Goal: Information Seeking & Learning: Learn about a topic

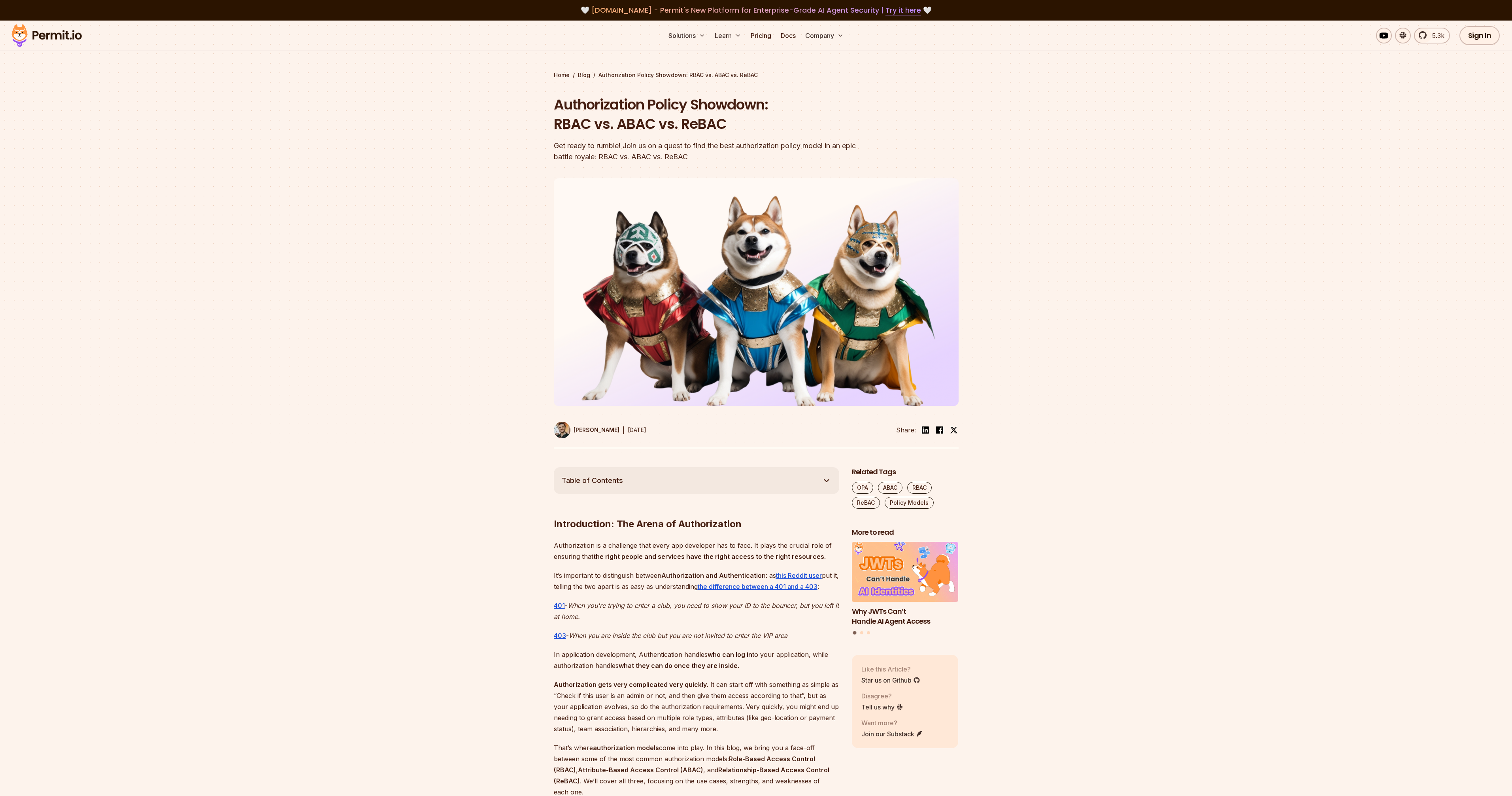
click at [426, 215] on div at bounding box center [756, 322] width 1512 height 290
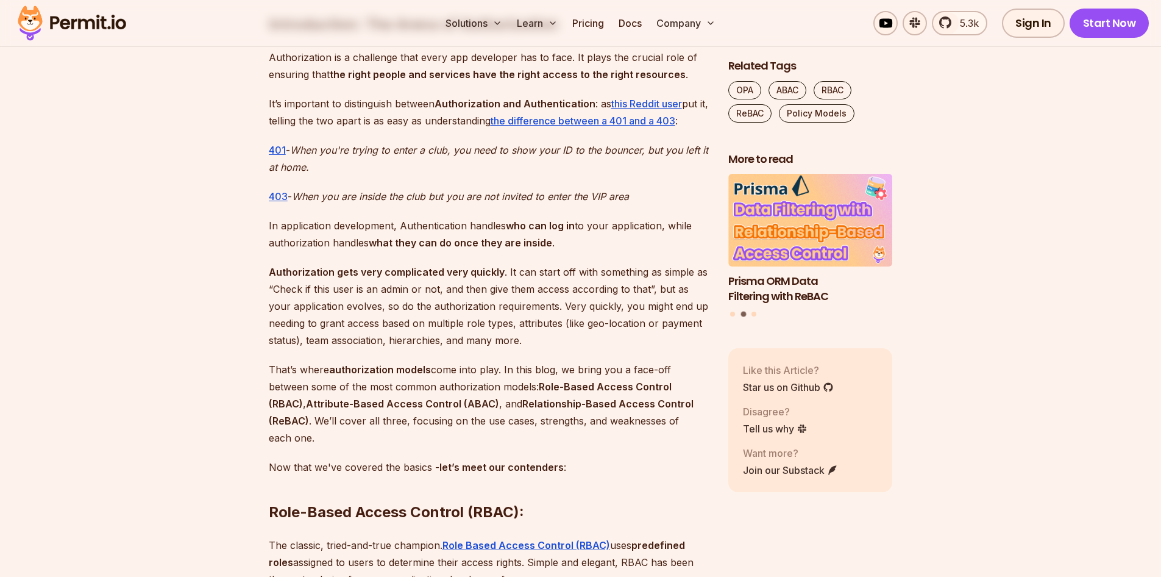
scroll to position [786, 0]
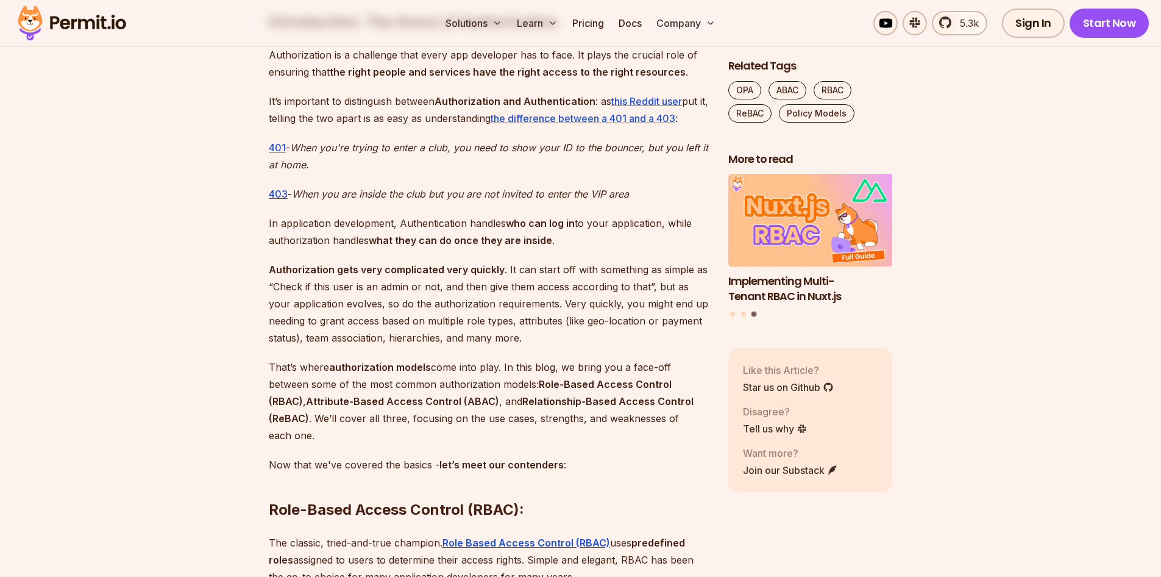
click at [340, 154] on p "401 - When you're trying to enter a club, you need to show your ID to the bounc…" at bounding box center [489, 156] width 440 height 34
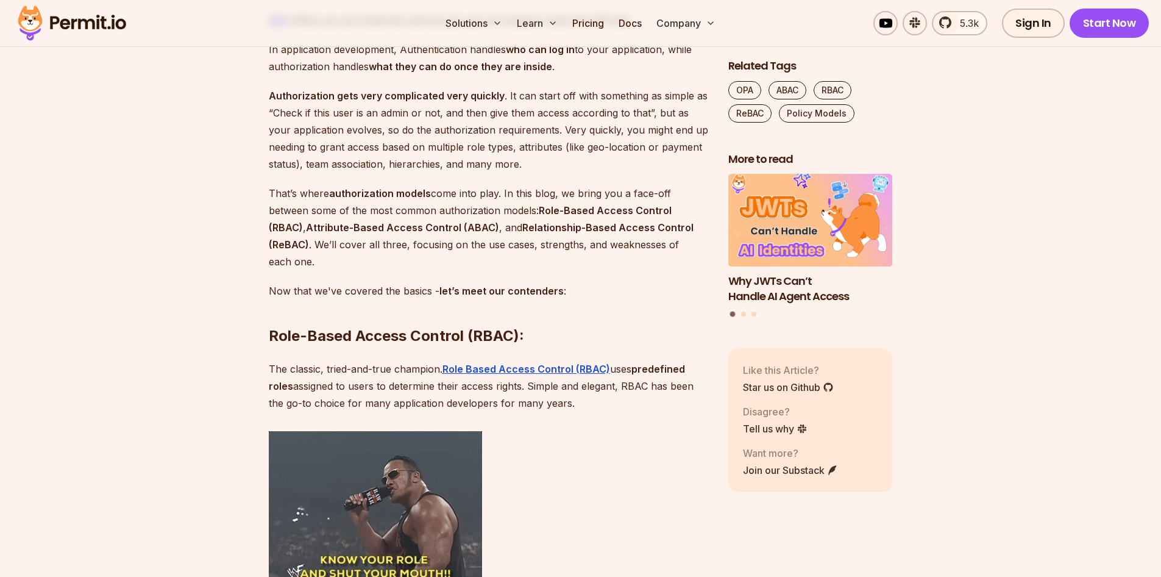
scroll to position [961, 0]
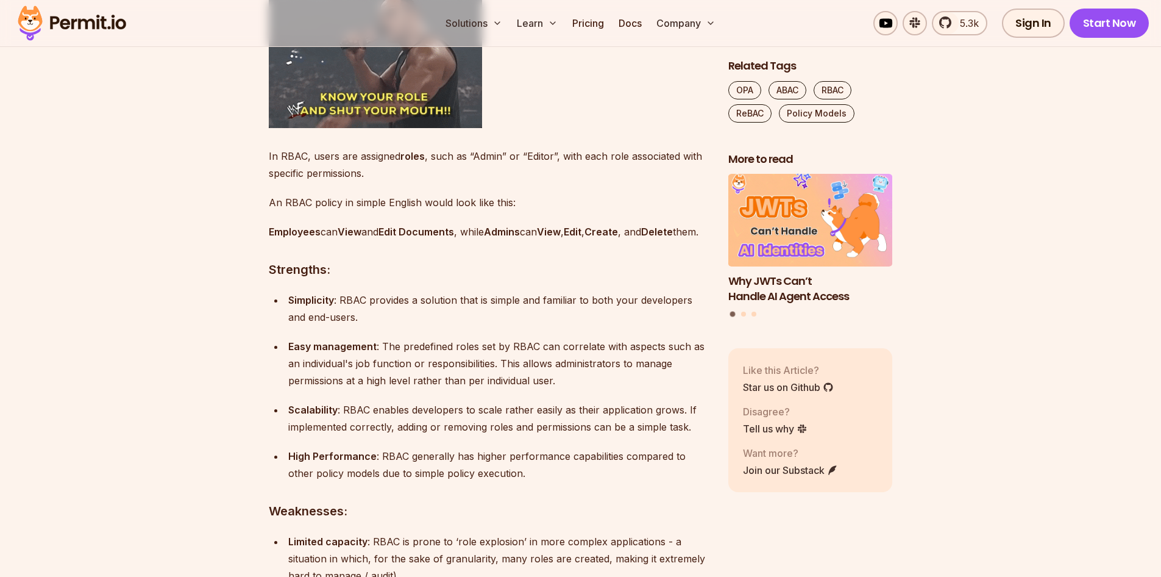
scroll to position [1425, 0]
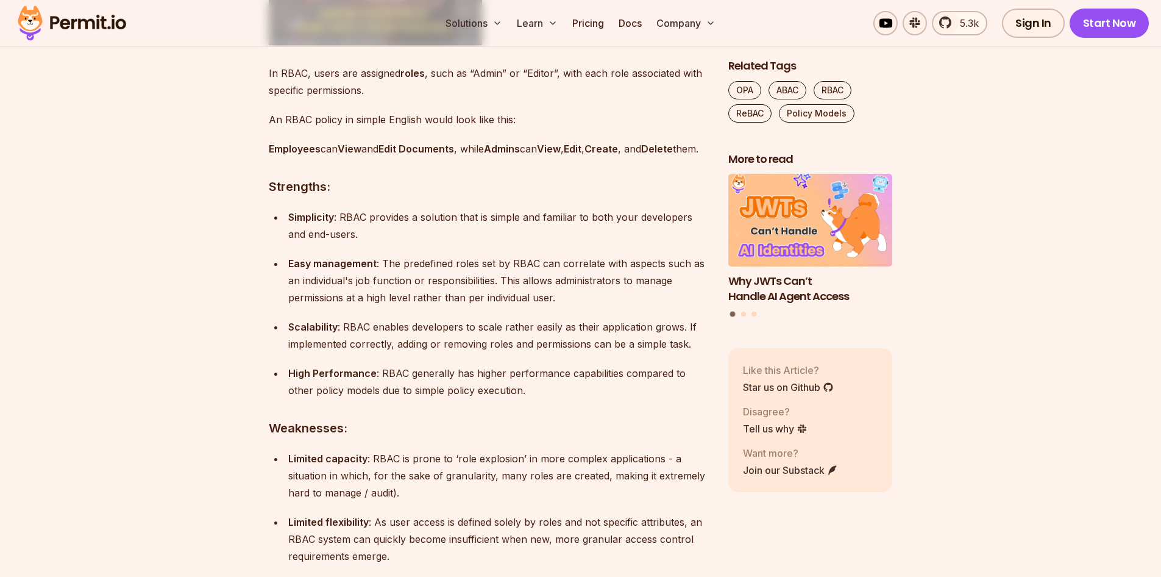
scroll to position [1506, 0]
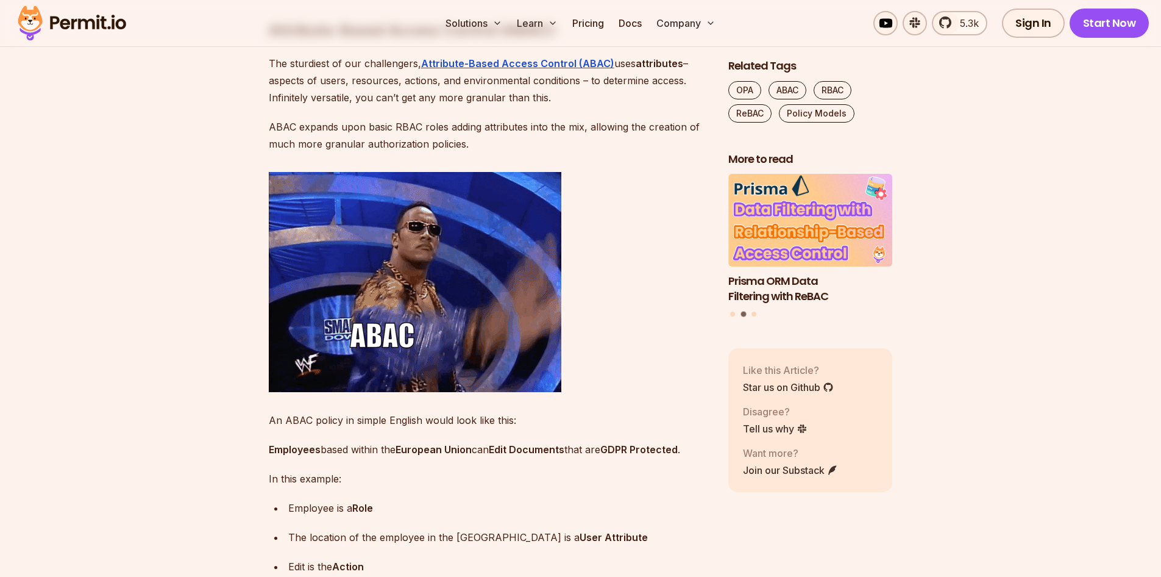
scroll to position [2854, 0]
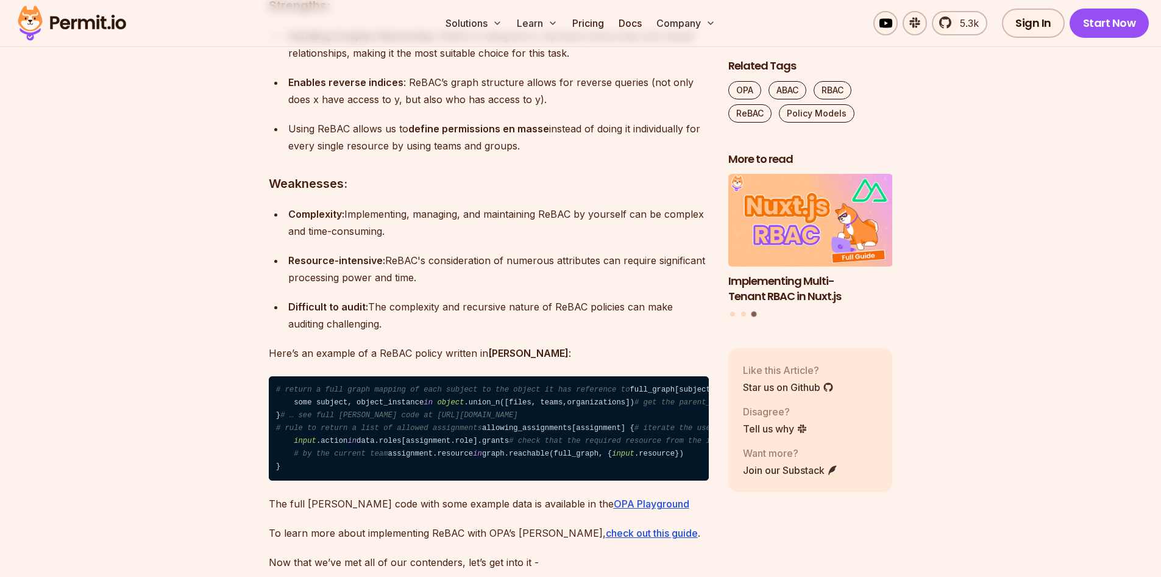
scroll to position [4679, 0]
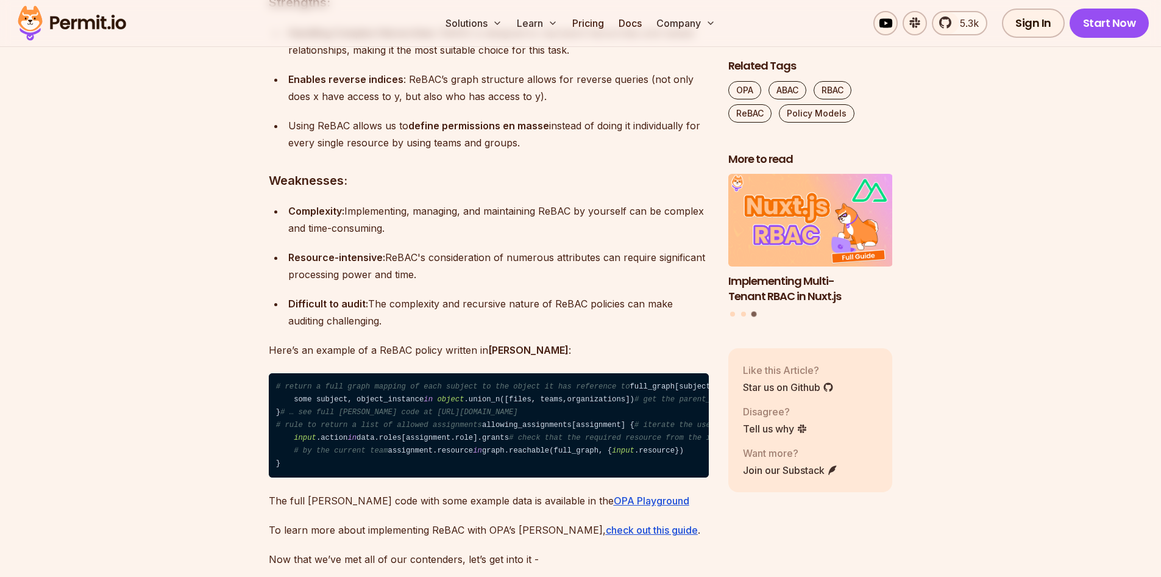
click at [157, 364] on section "Table of Contents Introduction: The Arena of Authorization Authorization is a c…" at bounding box center [580, 502] width 1161 height 8920
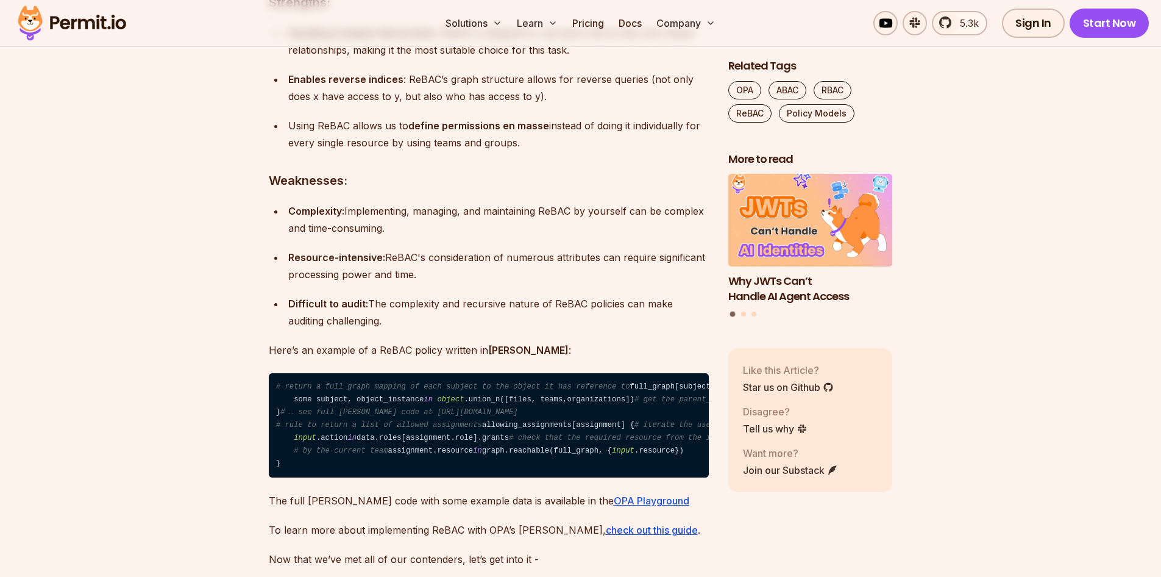
click at [162, 363] on section "Table of Contents Introduction: The Arena of Authorization Authorization is a c…" at bounding box center [580, 502] width 1161 height 8920
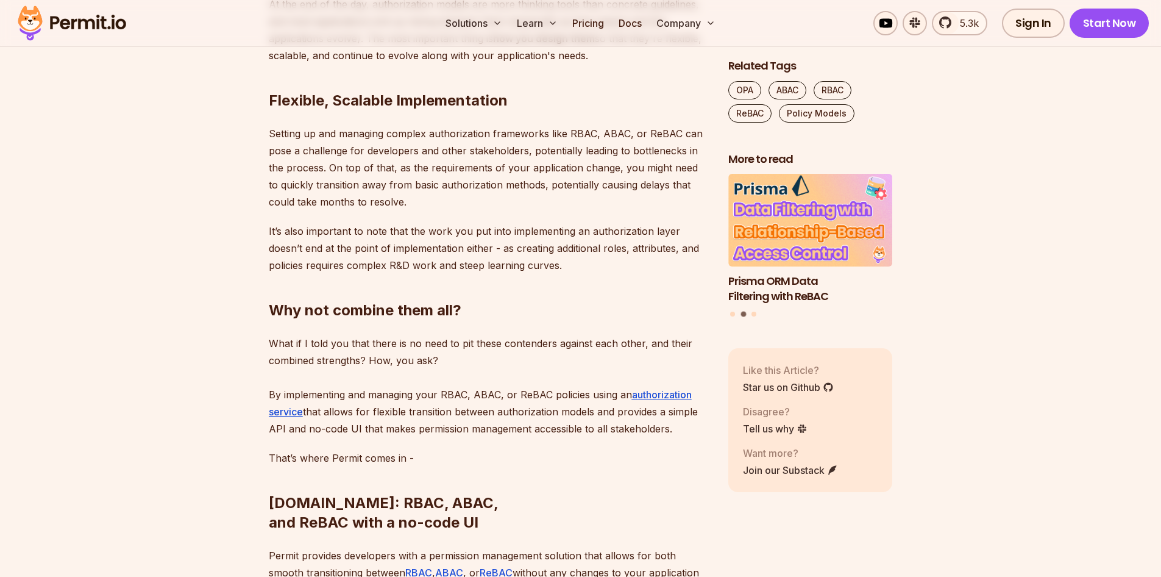
scroll to position [8667, 0]
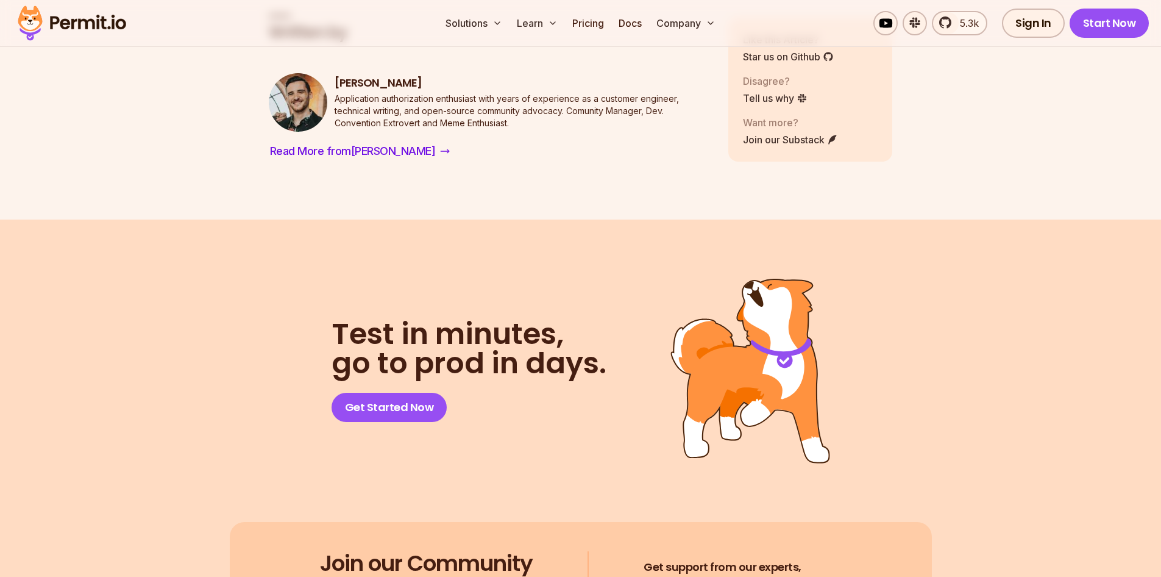
scroll to position [9422, 0]
